Goal: Information Seeking & Learning: Learn about a topic

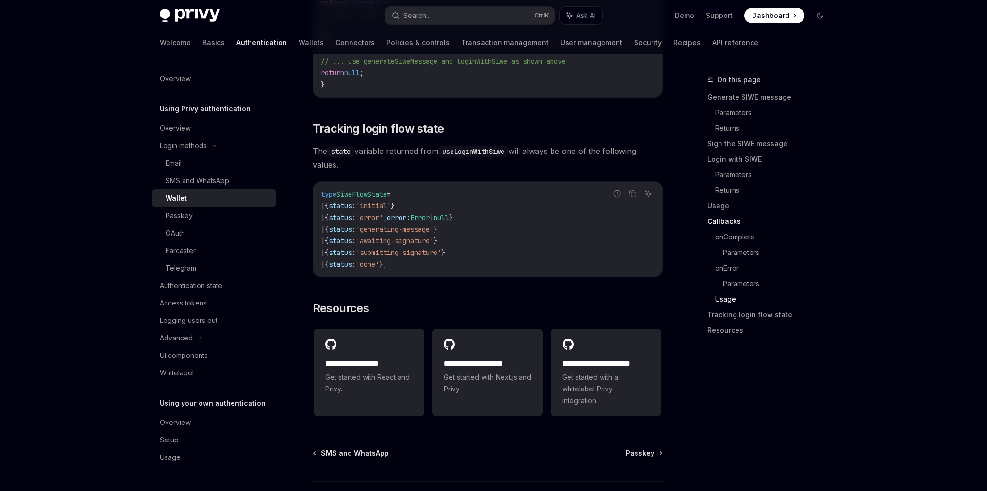
scroll to position [2379, 0]
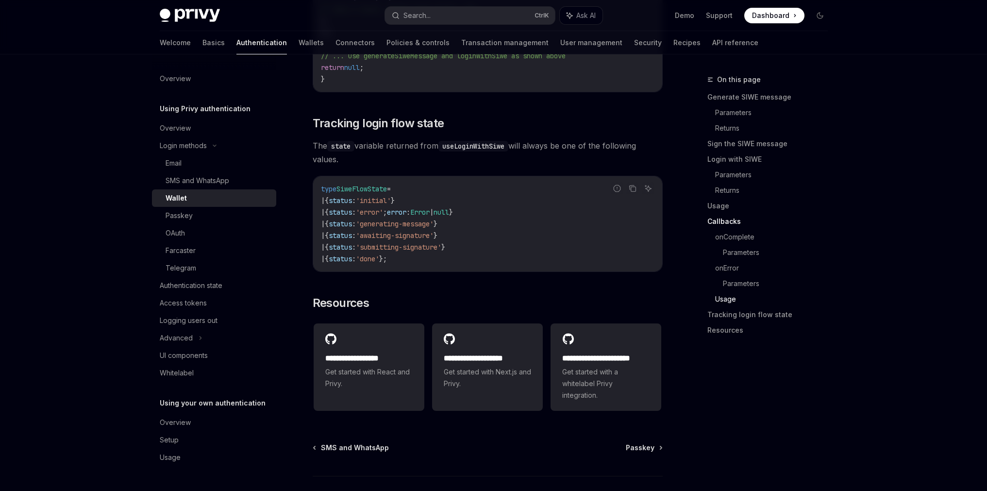
click at [178, 198] on div "Wallet" at bounding box center [176, 198] width 21 height 12
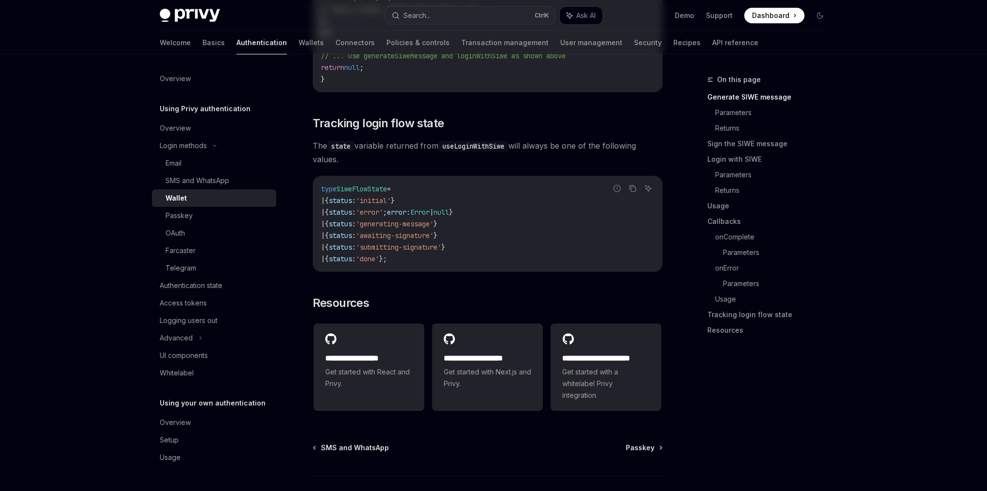
scroll to position [0, 0]
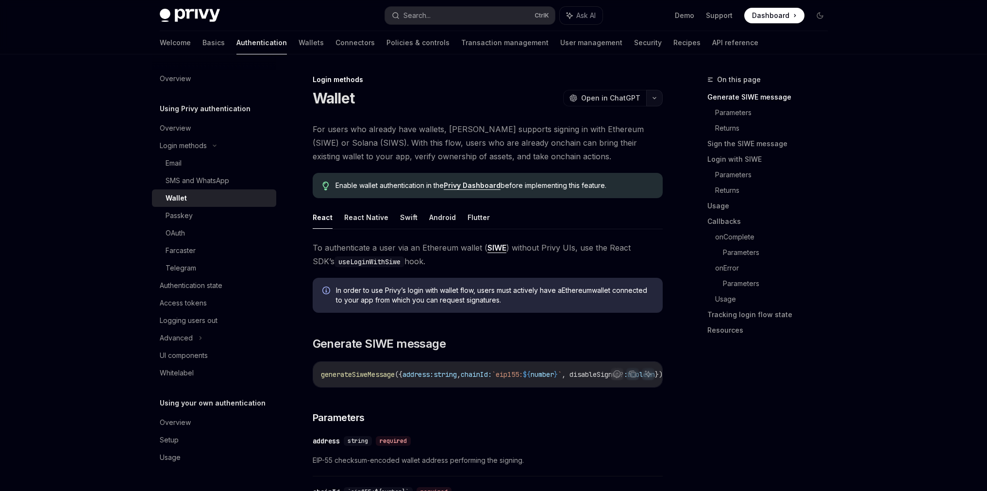
click at [652, 99] on icon "button" at bounding box center [655, 98] width 12 height 4
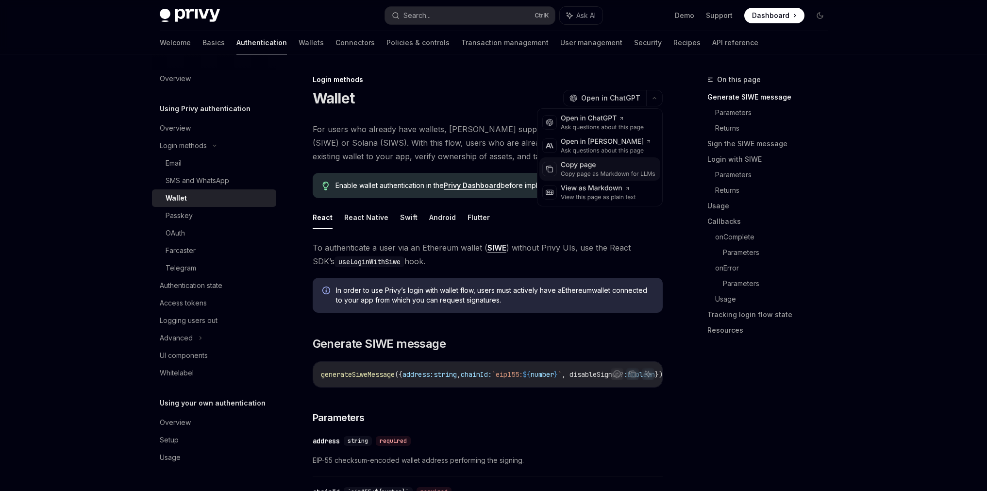
click at [597, 173] on div "Copy page as Markdown for LLMs" at bounding box center [608, 174] width 95 height 8
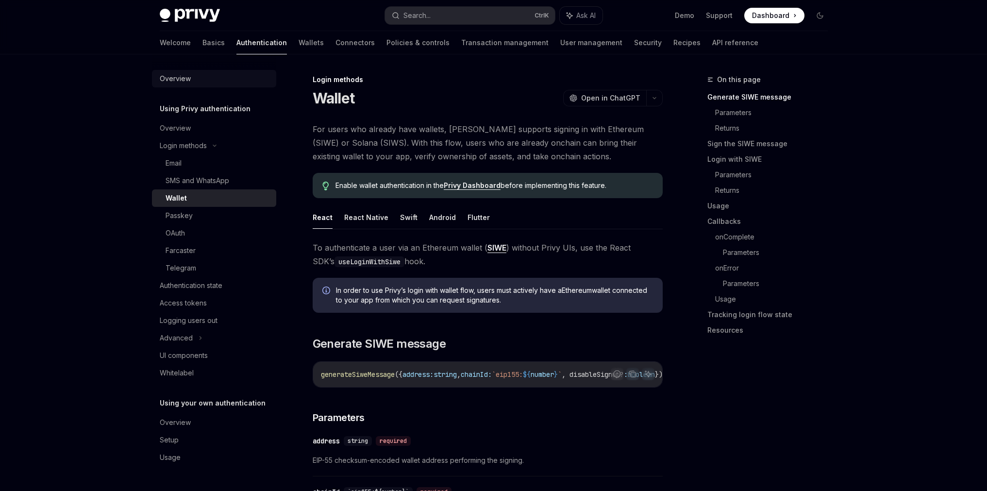
click at [173, 79] on div "Overview" at bounding box center [175, 79] width 31 height 12
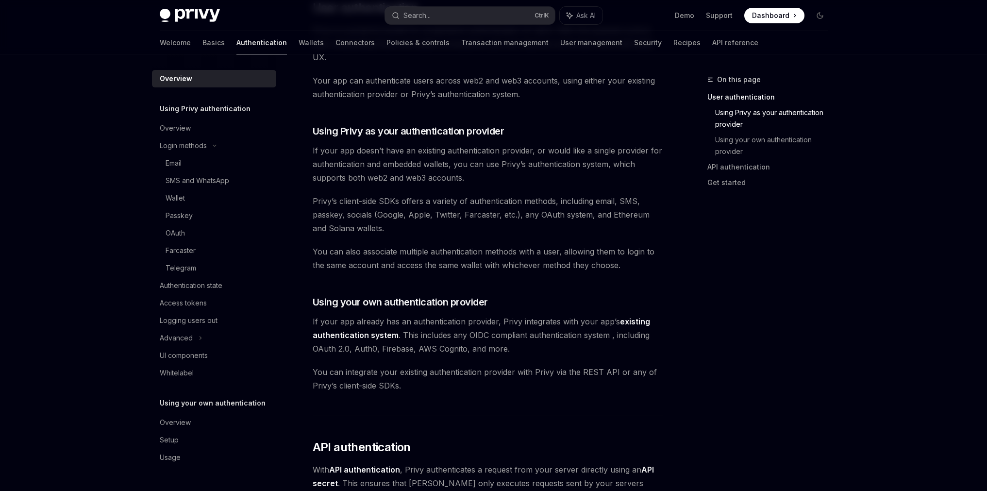
scroll to position [437, 0]
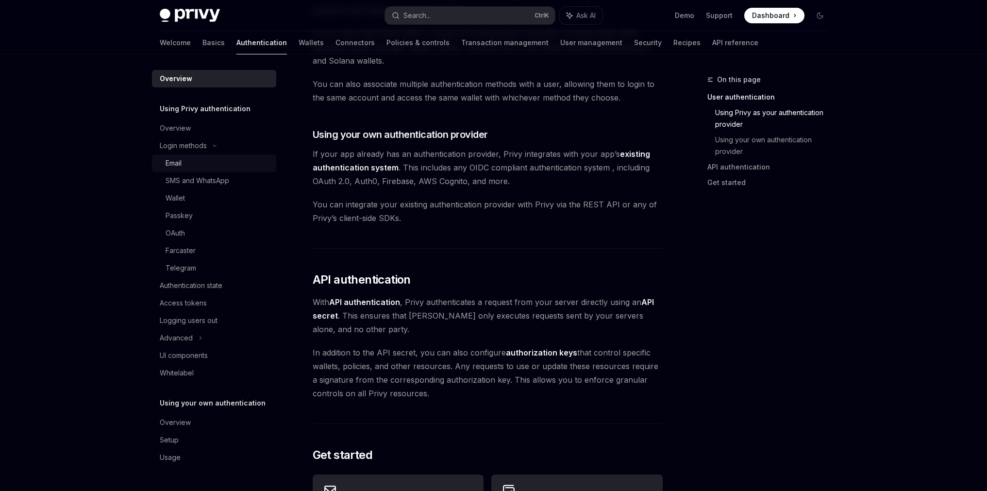
click at [184, 165] on div "Email" at bounding box center [218, 163] width 105 height 12
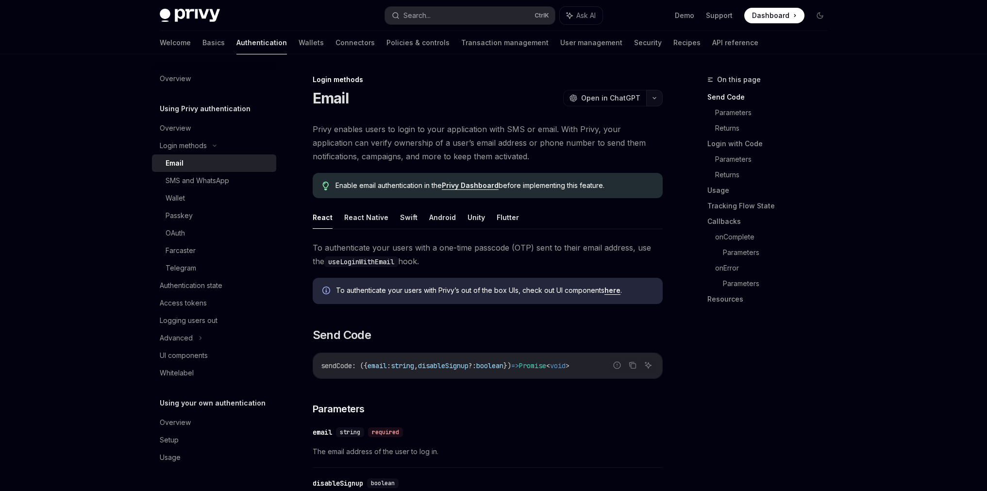
click at [661, 99] on button "button" at bounding box center [654, 98] width 17 height 17
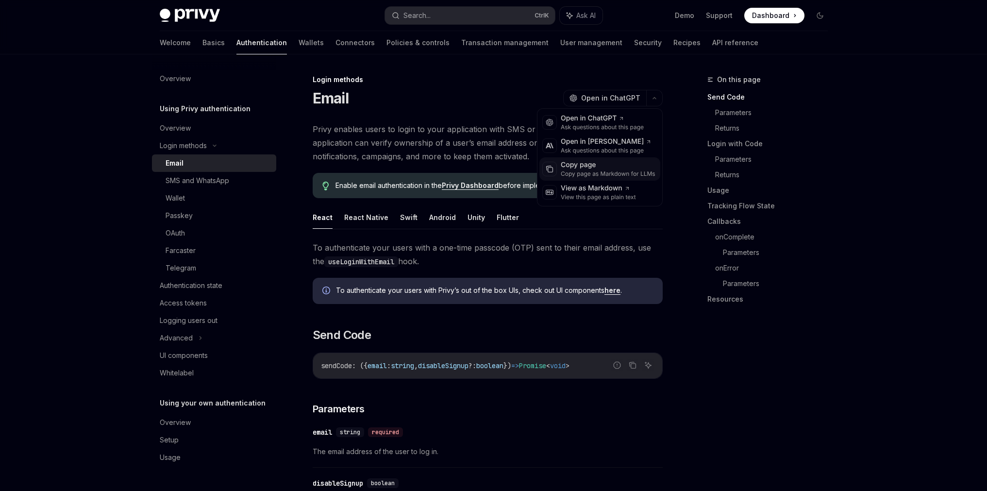
click at [575, 168] on div "Copy page" at bounding box center [608, 165] width 95 height 10
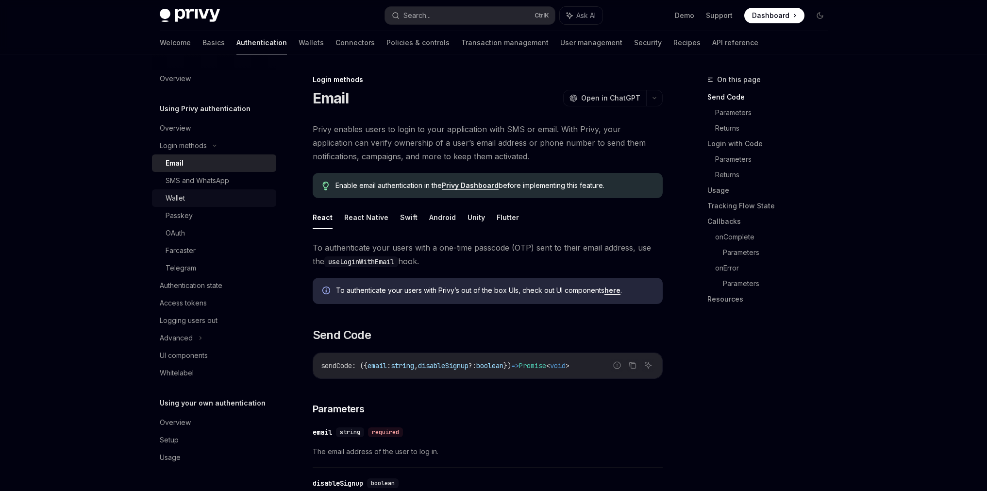
click at [192, 192] on link "Wallet" at bounding box center [214, 197] width 124 height 17
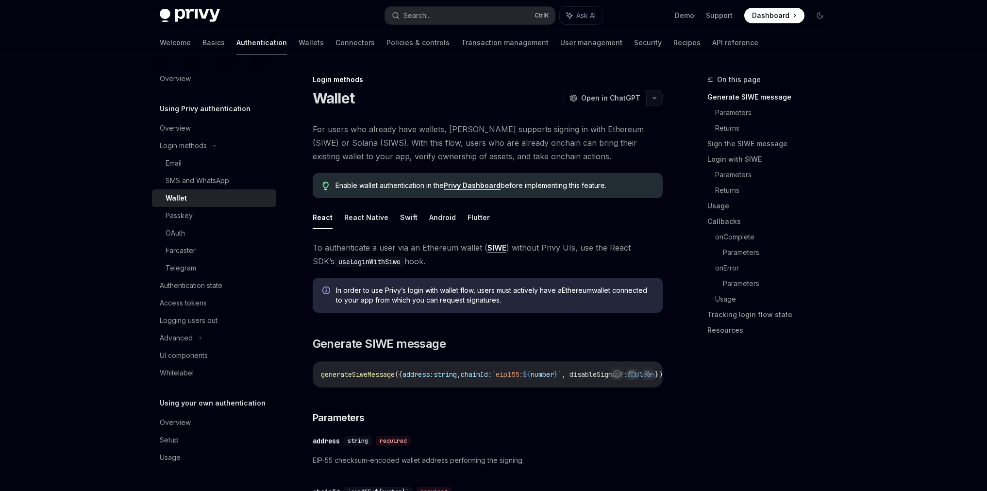
click at [654, 100] on icon "button" at bounding box center [655, 98] width 12 height 4
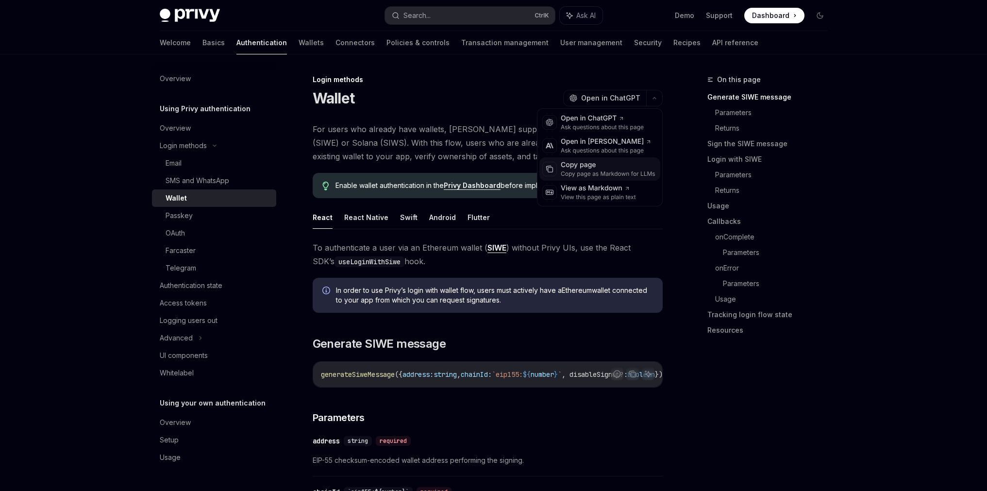
click at [609, 175] on div "Copy page as Markdown for LLMs" at bounding box center [608, 174] width 95 height 8
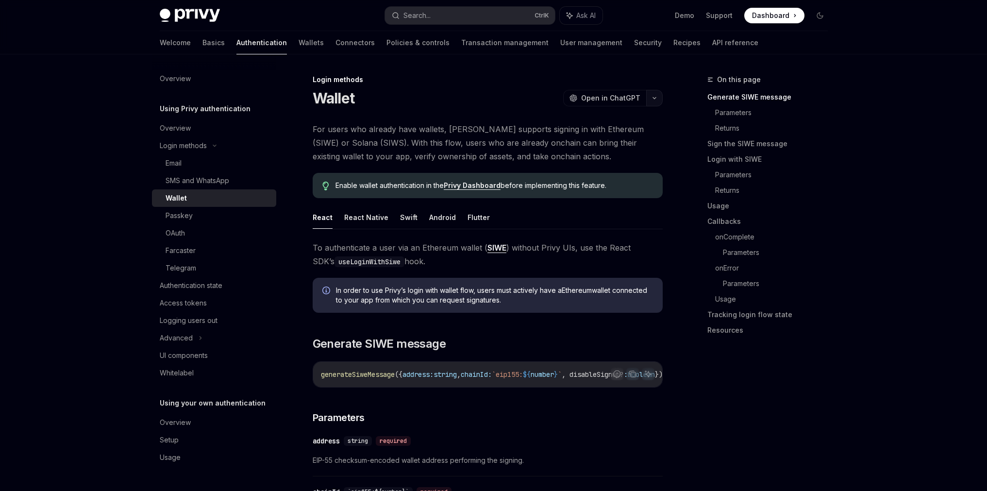
click at [650, 95] on button "button" at bounding box center [654, 98] width 17 height 17
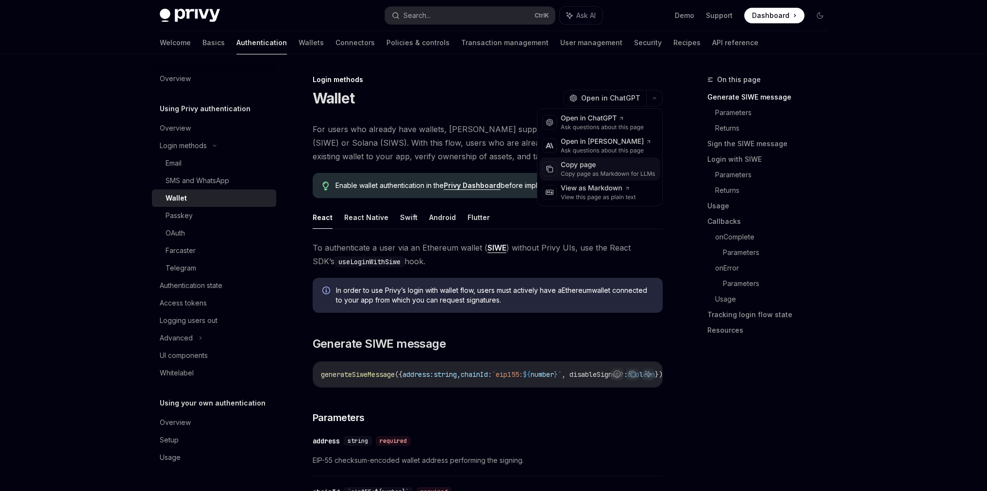
click at [594, 167] on div "Copy page" at bounding box center [608, 165] width 95 height 10
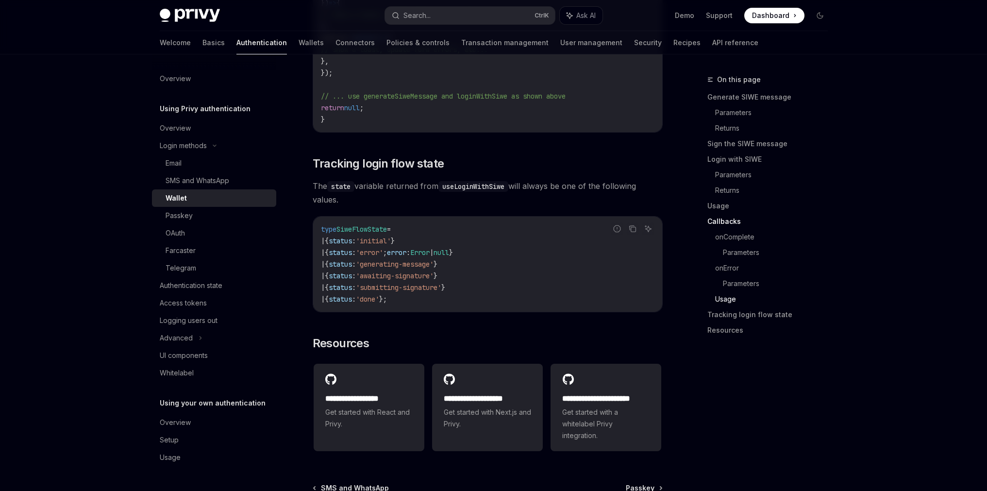
scroll to position [2310, 0]
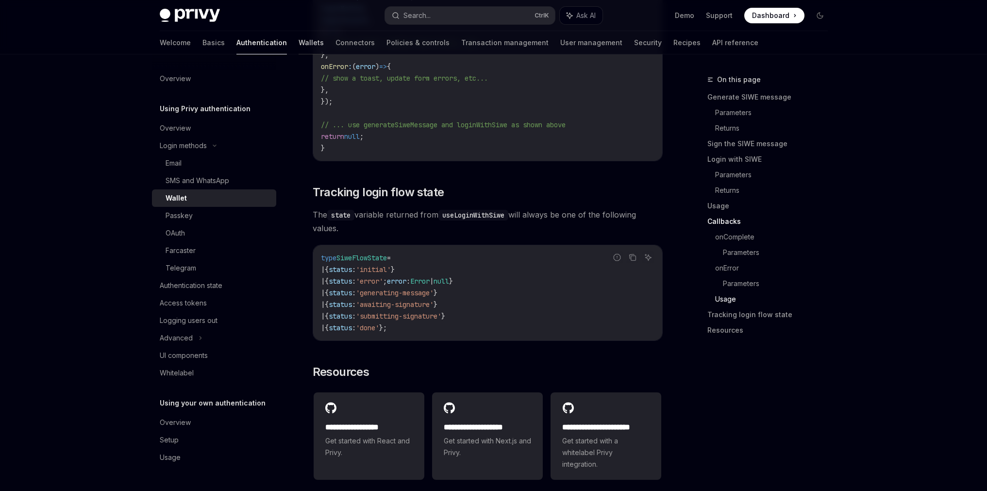
click at [299, 46] on link "Wallets" at bounding box center [311, 42] width 25 height 23
type textarea "*"
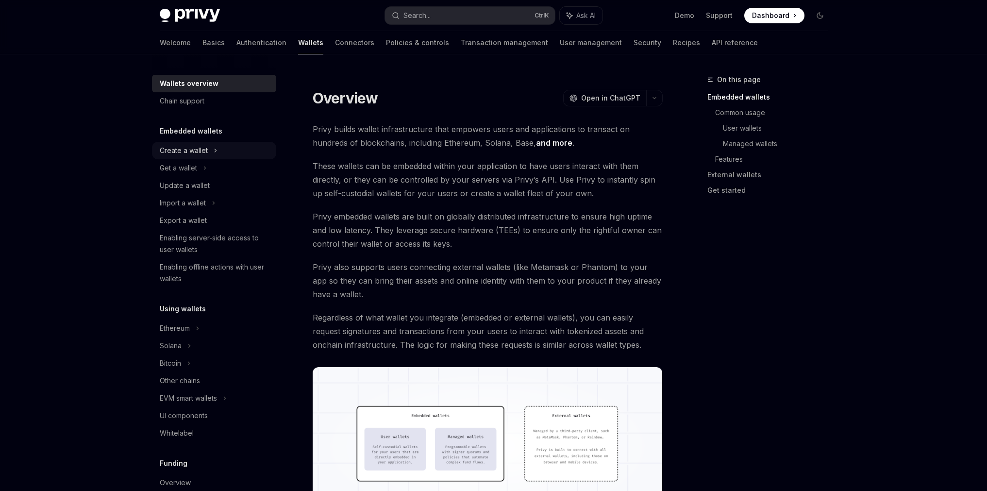
scroll to position [49, 0]
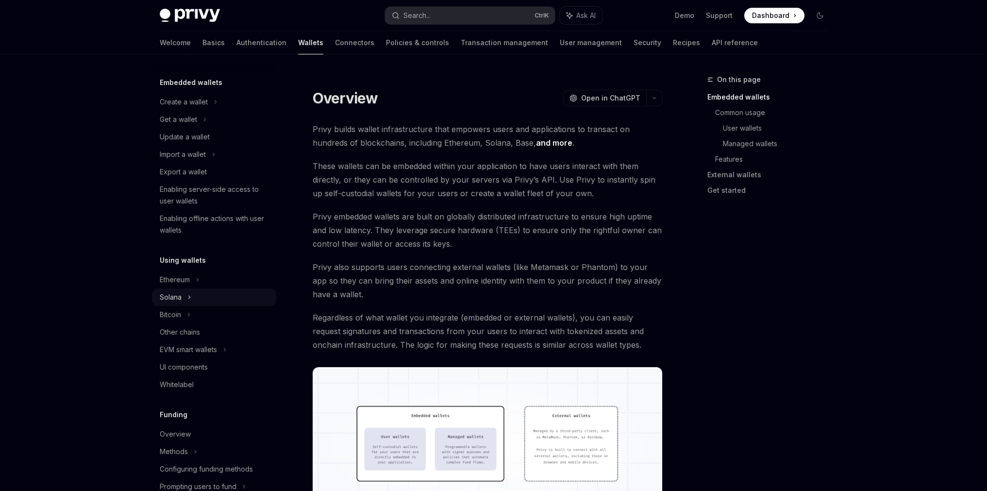
click at [194, 294] on div "Solana" at bounding box center [214, 296] width 124 height 17
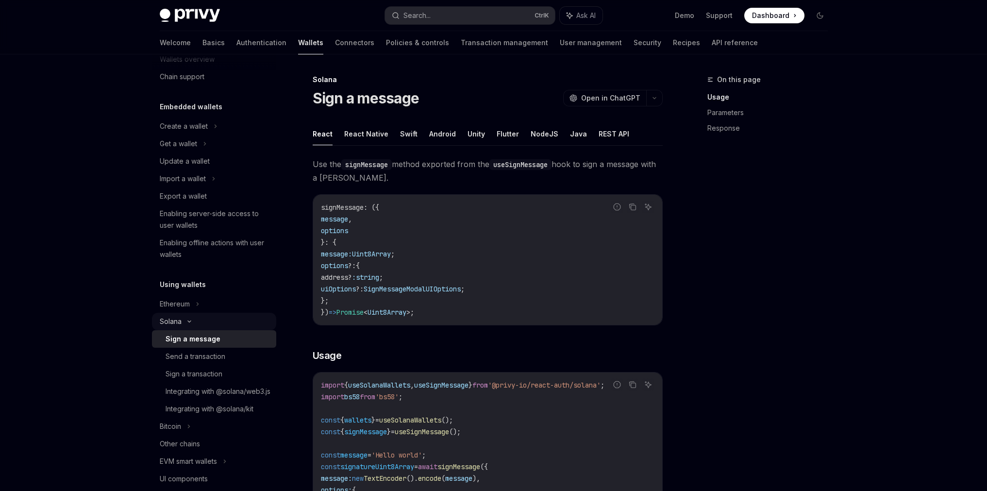
scroll to position [49, 0]
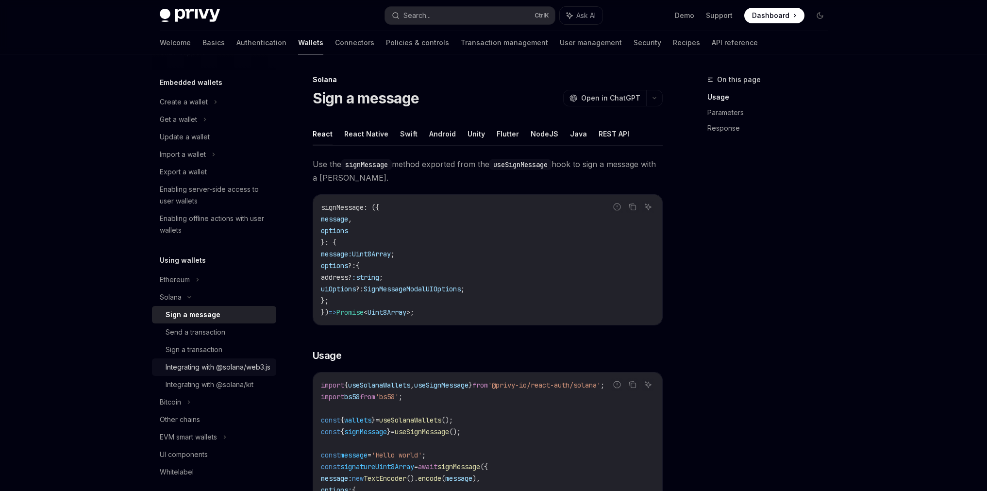
click at [223, 373] on div "Integrating with @solana/web3.js" at bounding box center [218, 367] width 105 height 12
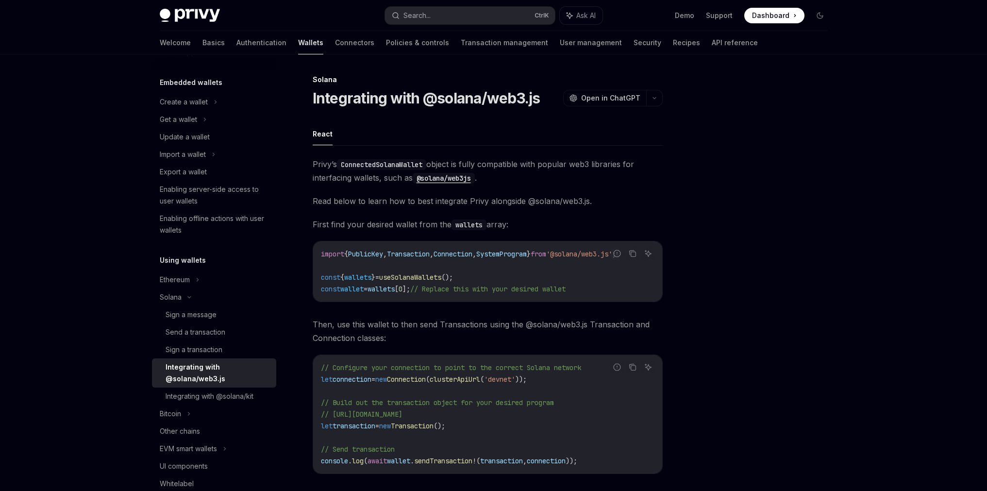
click at [380, 164] on code "ConnectedSolanaWallet" at bounding box center [381, 164] width 89 height 11
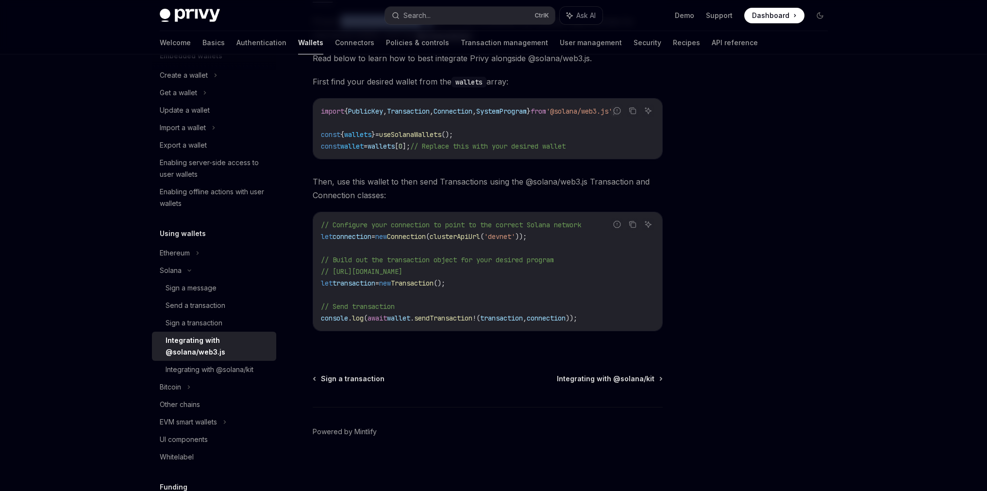
scroll to position [97, 0]
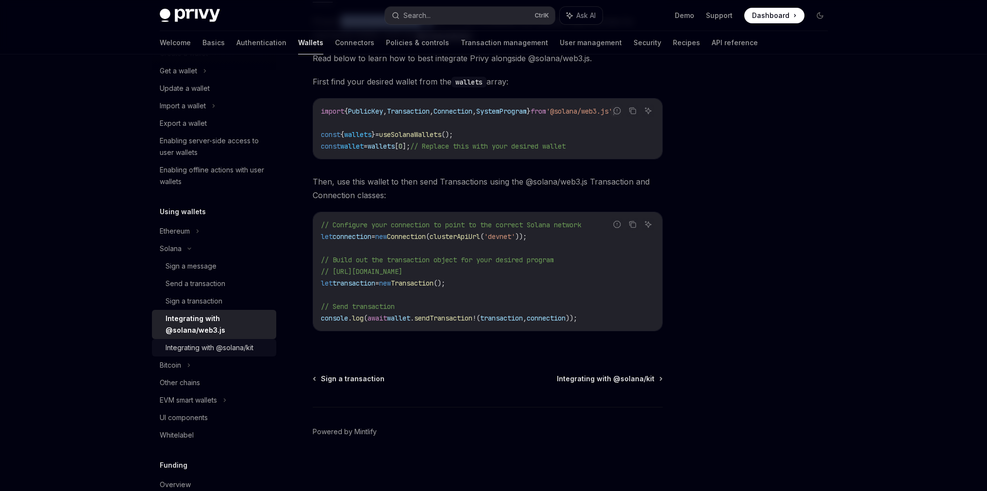
click at [215, 351] on div "Integrating with @solana/kit" at bounding box center [210, 348] width 88 height 12
type textarea "*"
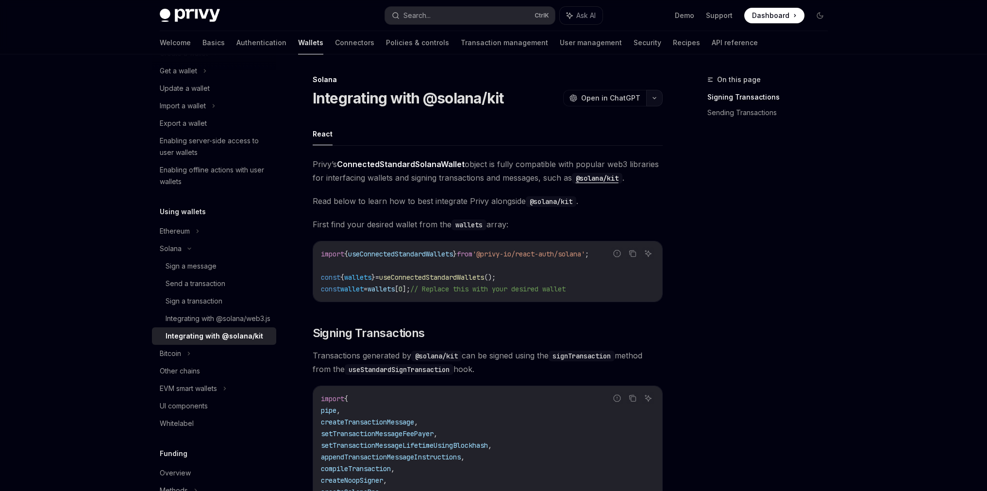
click at [654, 100] on button "button" at bounding box center [654, 98] width 17 height 17
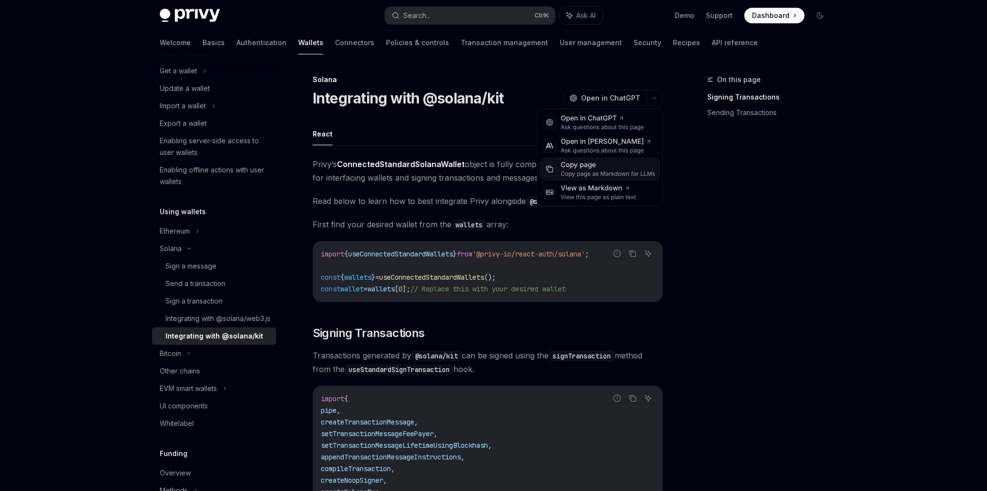
click at [593, 170] on div "Copy page as Markdown for LLMs" at bounding box center [608, 174] width 95 height 8
